Goal: Task Accomplishment & Management: Complete application form

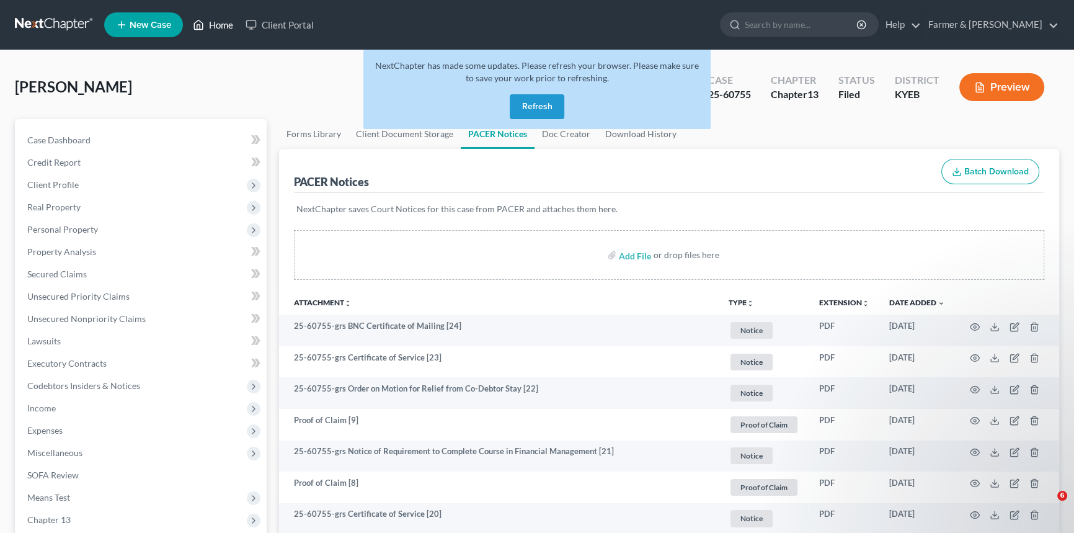
click at [210, 24] on link "Home" at bounding box center [213, 25] width 53 height 22
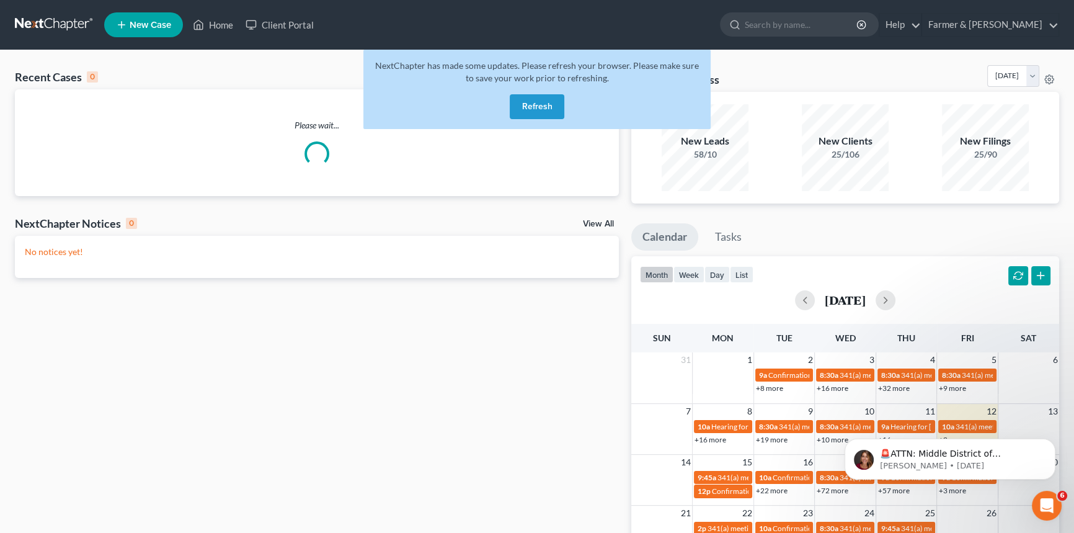
click at [547, 110] on button "Refresh" at bounding box center [537, 106] width 55 height 25
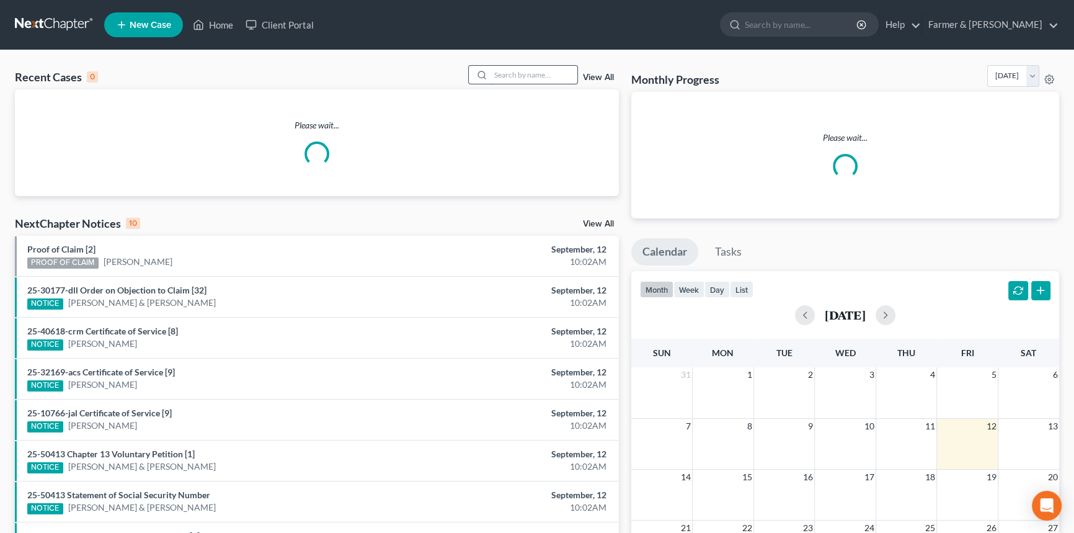
click at [507, 73] on input "search" at bounding box center [533, 75] width 87 height 18
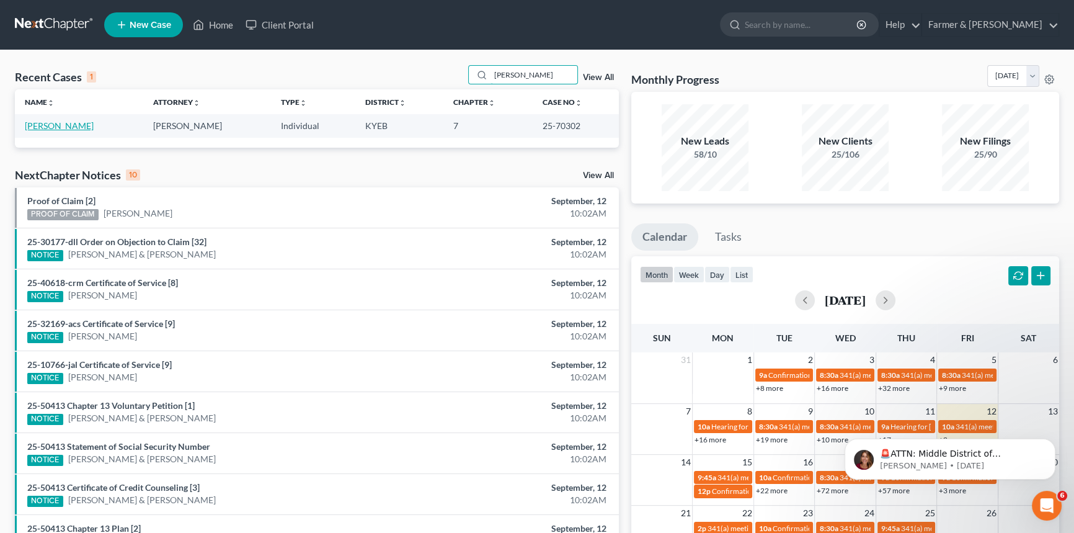
type input "[PERSON_NAME]"
click at [52, 126] on link "[PERSON_NAME]" at bounding box center [59, 125] width 69 height 11
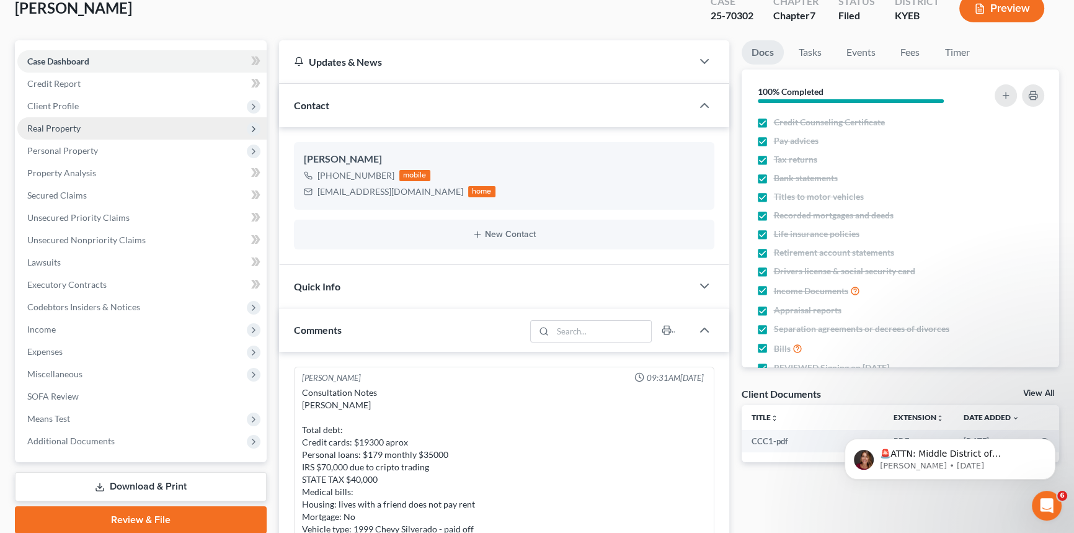
scroll to position [56, 0]
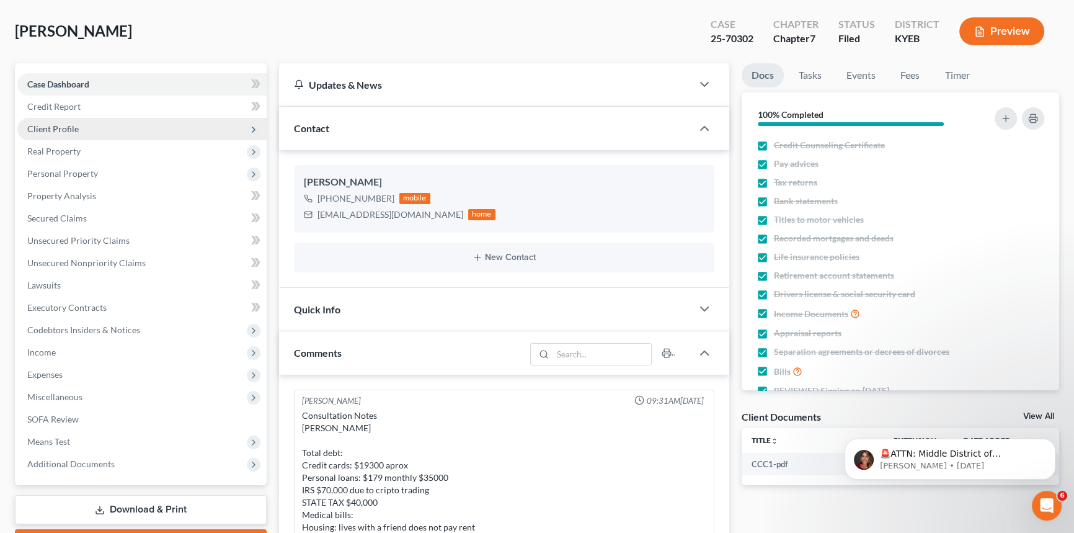
click at [56, 125] on span "Client Profile" at bounding box center [52, 128] width 51 height 11
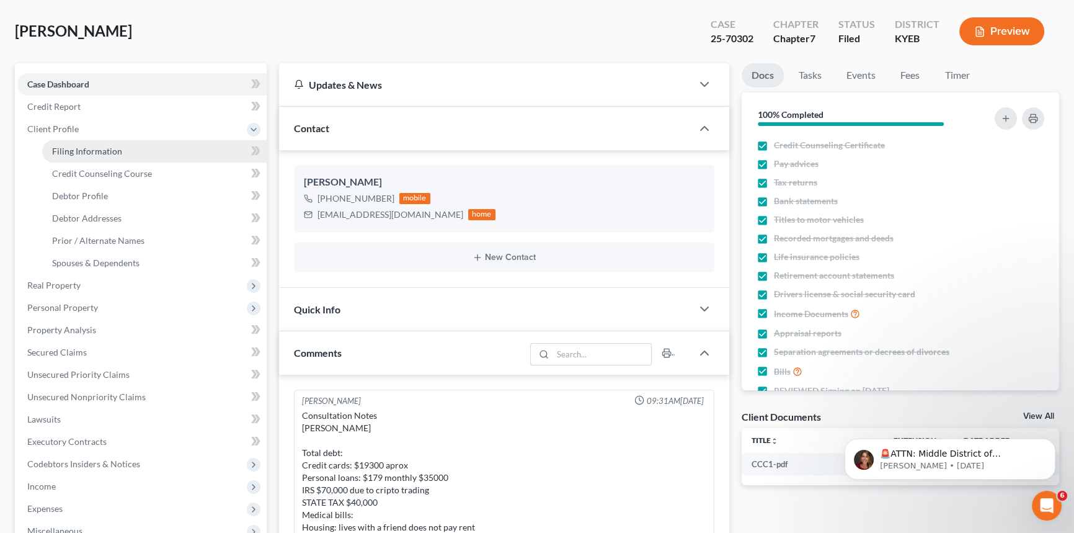
click at [71, 146] on span "Filing Information" at bounding box center [87, 151] width 70 height 11
select select "1"
select select "0"
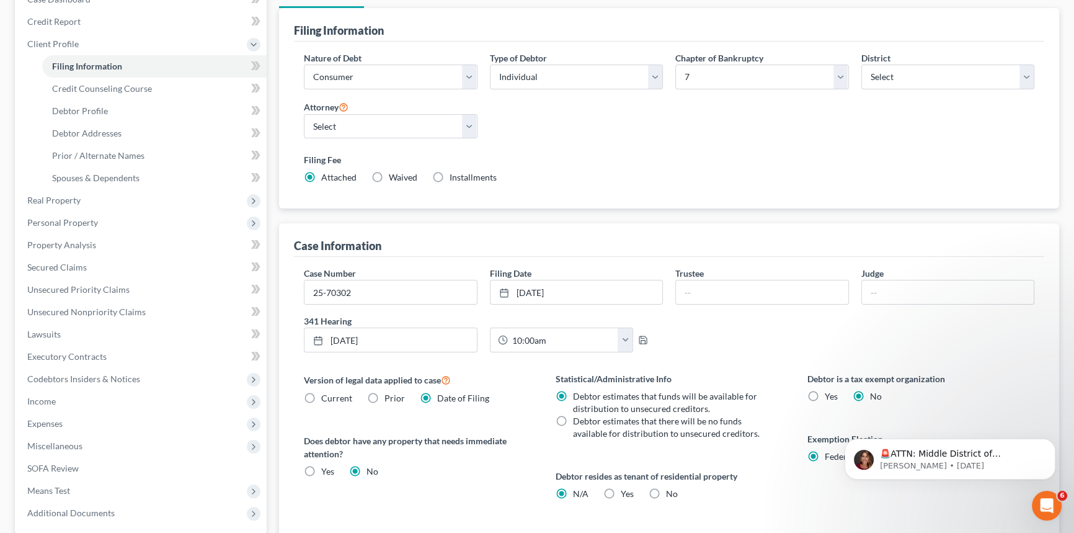
scroll to position [112, 0]
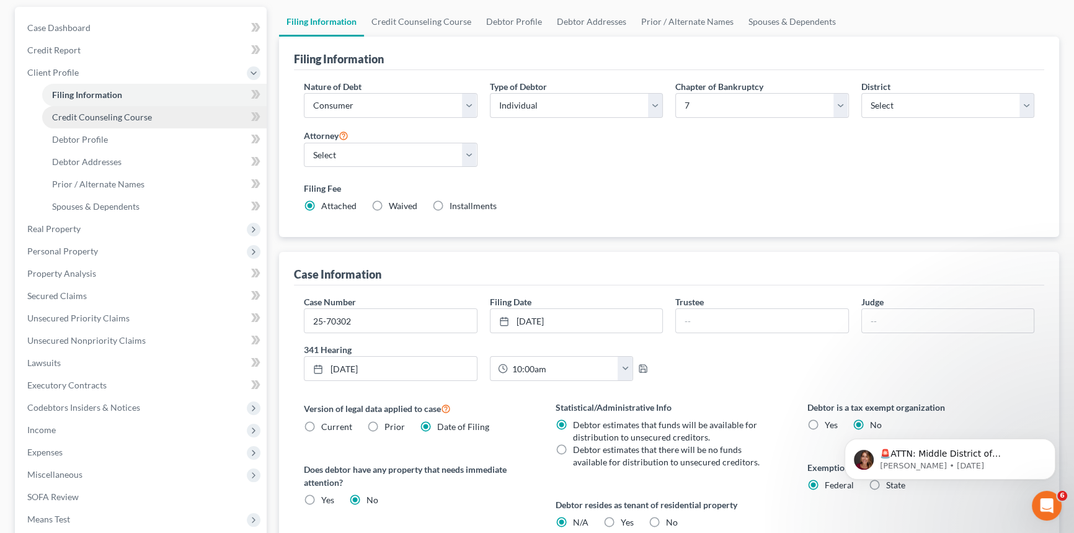
click at [102, 117] on span "Credit Counseling Course" at bounding box center [102, 117] width 100 height 11
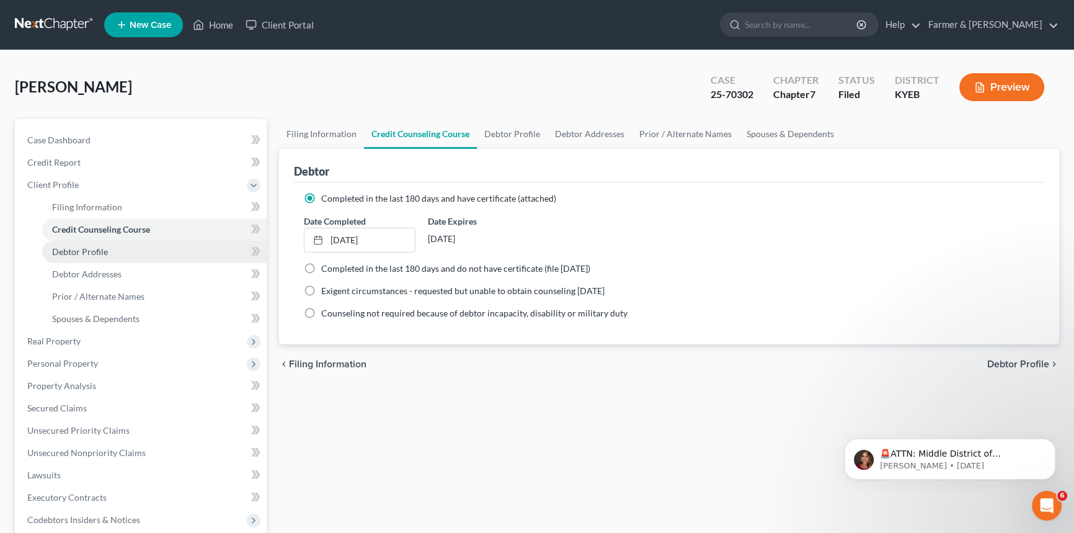
click at [94, 251] on span "Debtor Profile" at bounding box center [80, 251] width 56 height 11
select select "3"
select select "0"
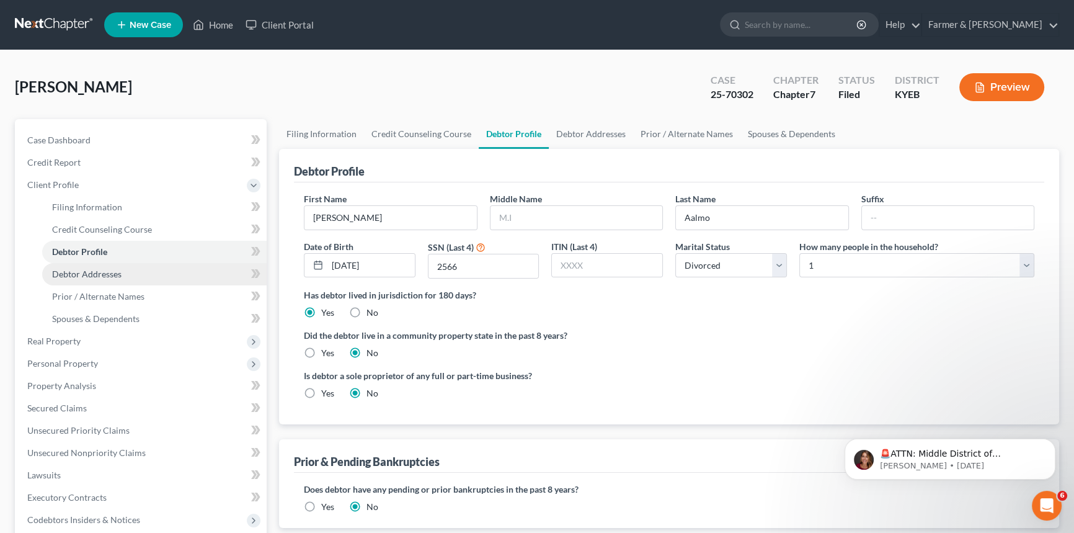
click at [82, 280] on link "Debtor Addresses" at bounding box center [154, 274] width 224 height 22
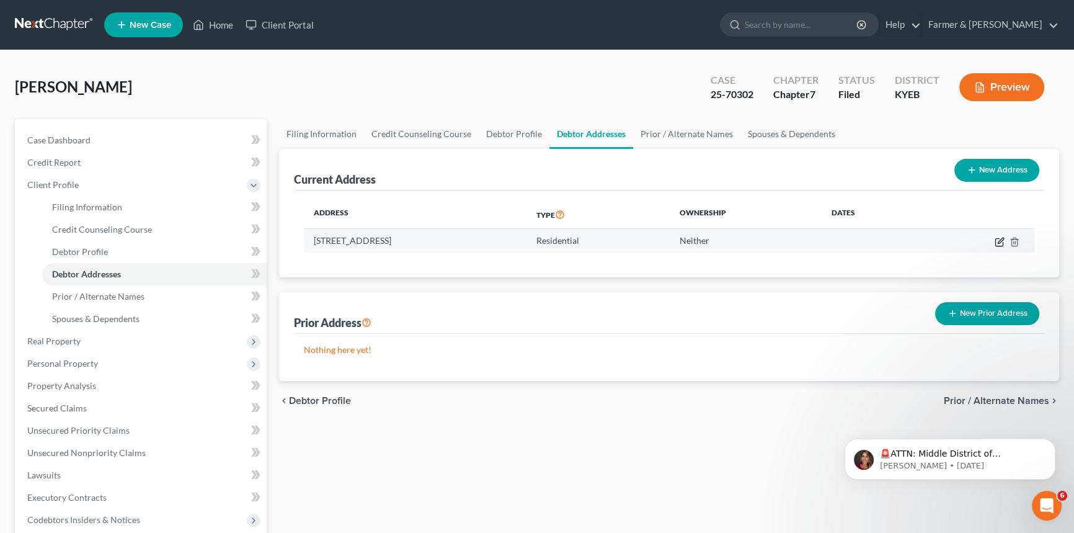
click at [999, 238] on icon "button" at bounding box center [1000, 240] width 6 height 6
select select "18"
select select "0"
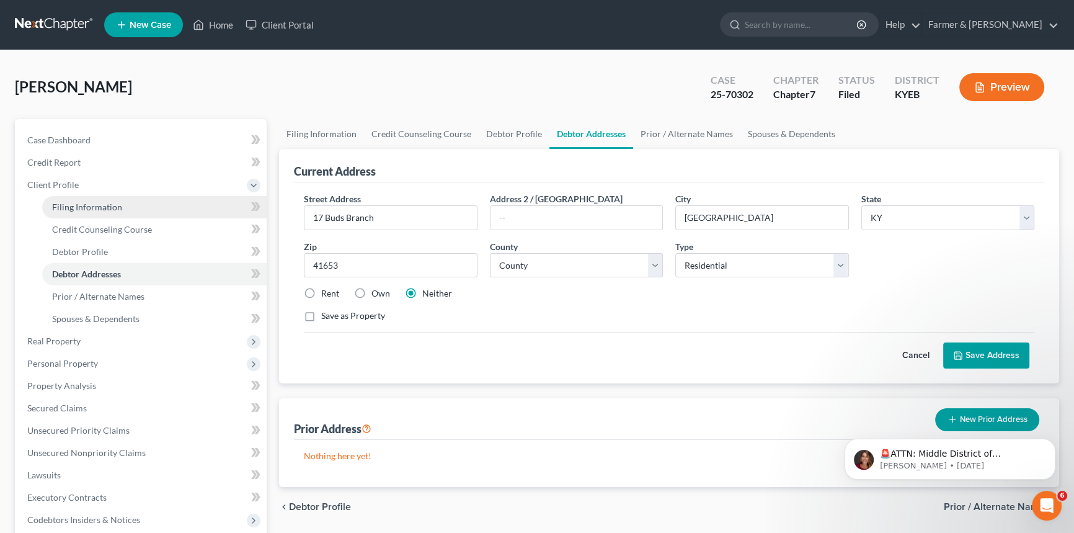
click at [81, 211] on link "Filing Information" at bounding box center [154, 207] width 224 height 22
select select "1"
select select "0"
select select "32"
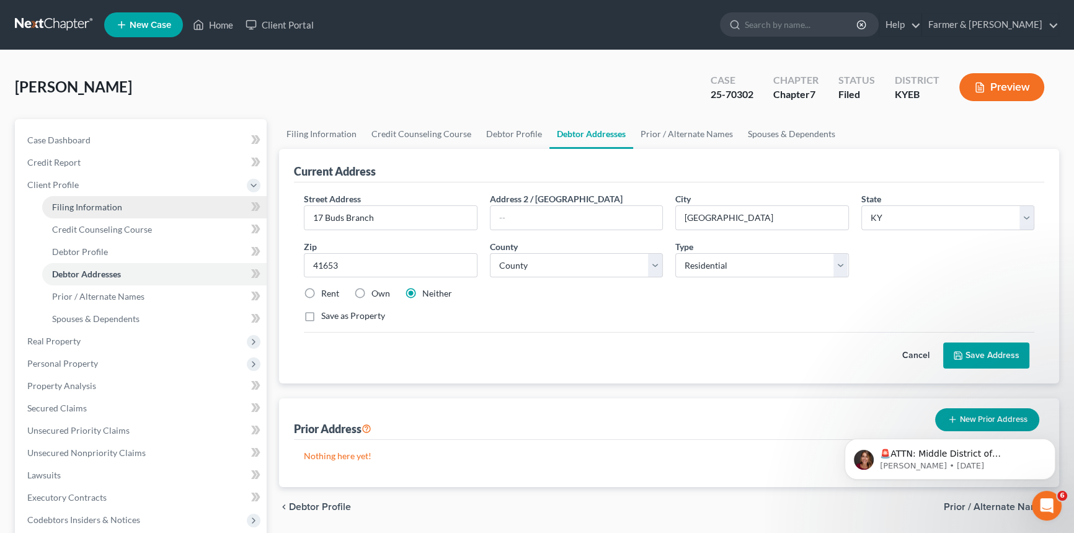
select select "1"
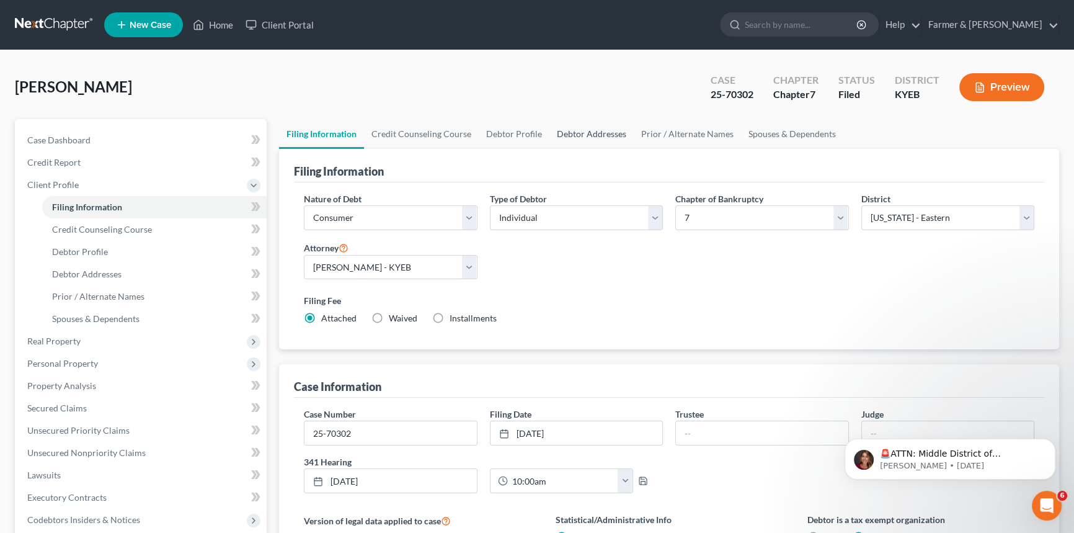
click at [566, 128] on link "Debtor Addresses" at bounding box center [591, 134] width 84 height 30
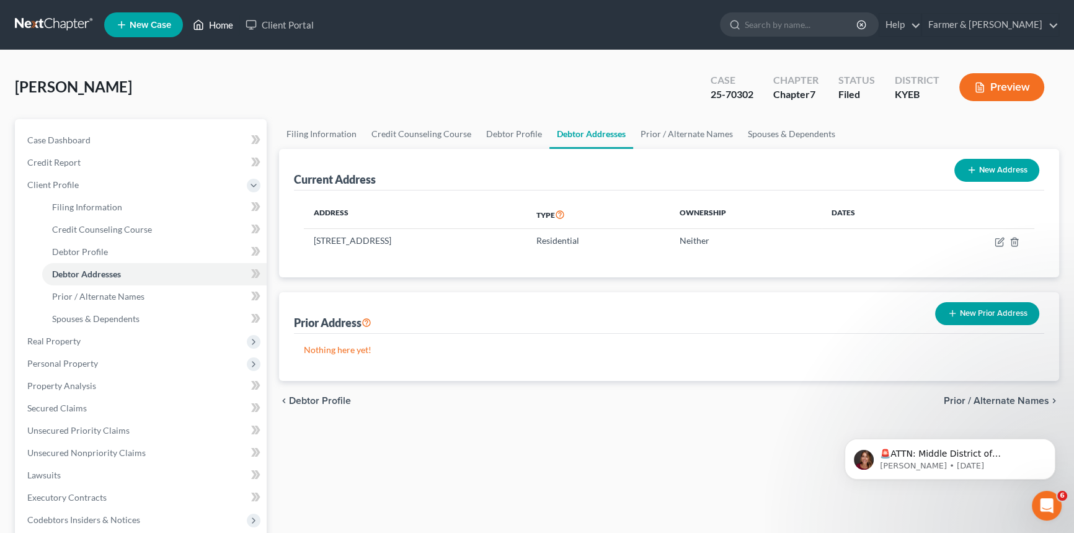
click at [212, 20] on link "Home" at bounding box center [213, 25] width 53 height 22
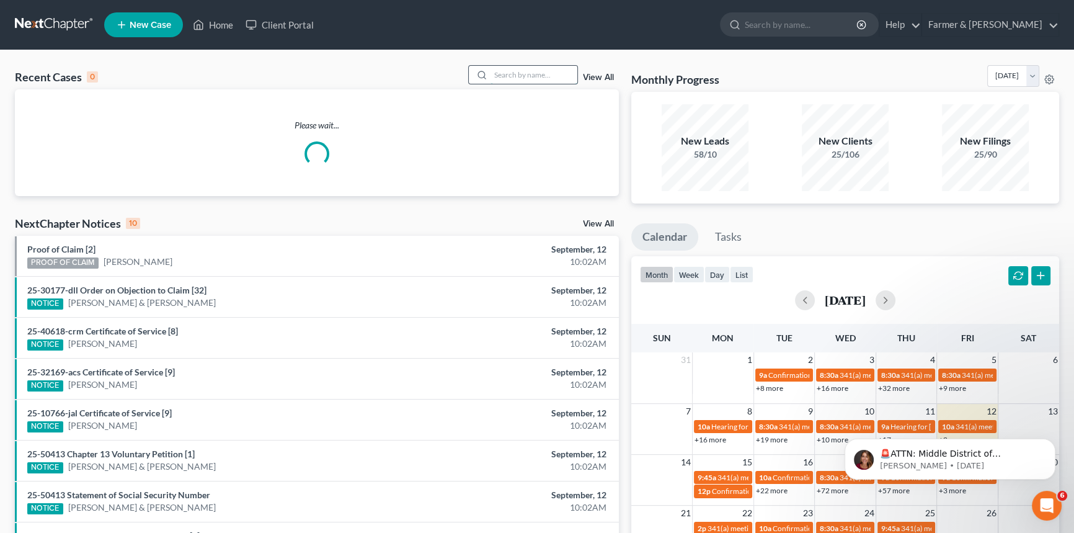
click at [508, 74] on input "search" at bounding box center [533, 75] width 87 height 18
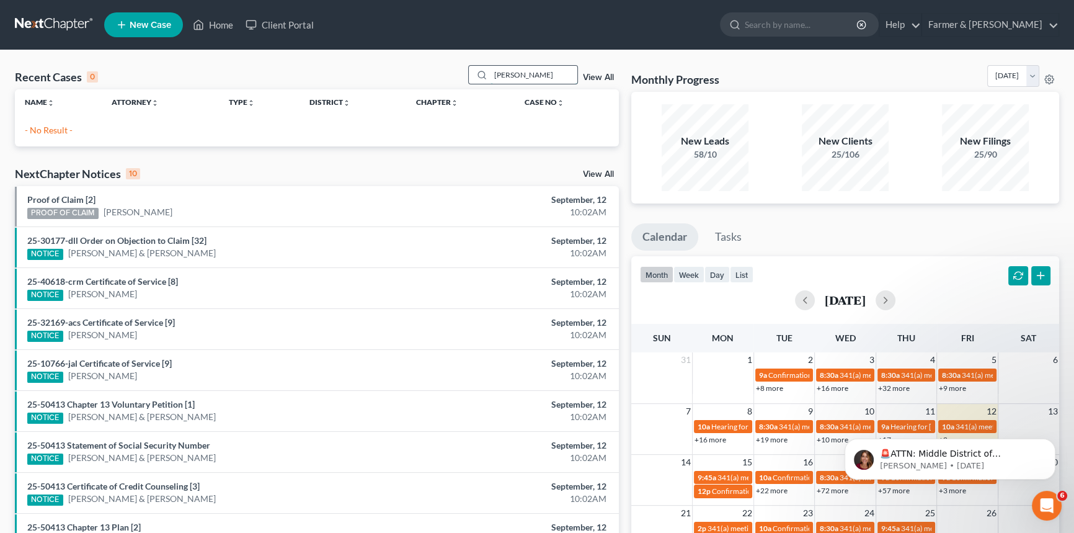
drag, startPoint x: 546, startPoint y: 74, endPoint x: 473, endPoint y: 74, distance: 73.2
click at [473, 74] on div "[PERSON_NAME]" at bounding box center [523, 74] width 110 height 19
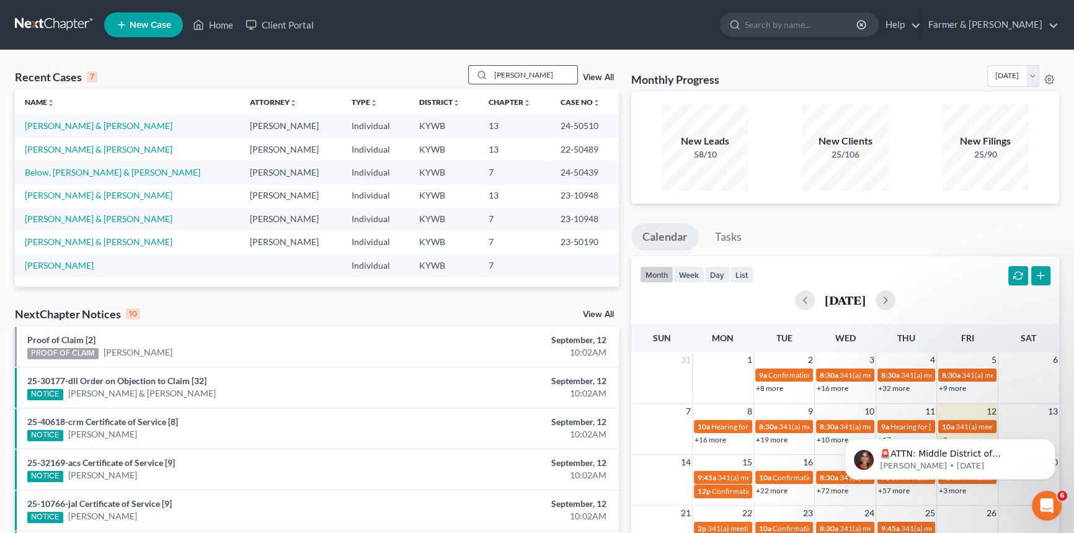
type input "[PERSON_NAME]"
